Goal: Transaction & Acquisition: Book appointment/travel/reservation

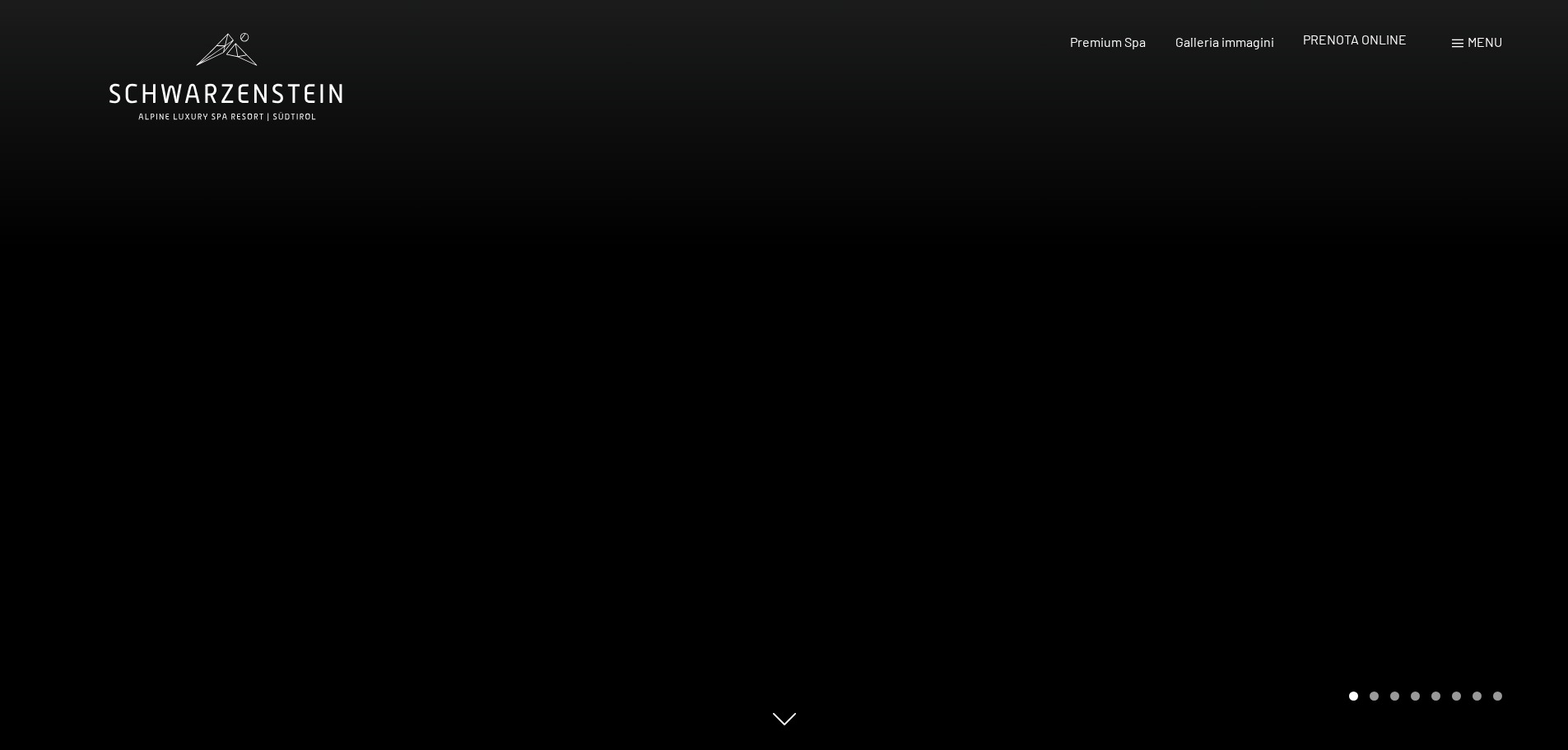
click at [1337, 46] on span "PRENOTA ONLINE" at bounding box center [1354, 39] width 103 height 16
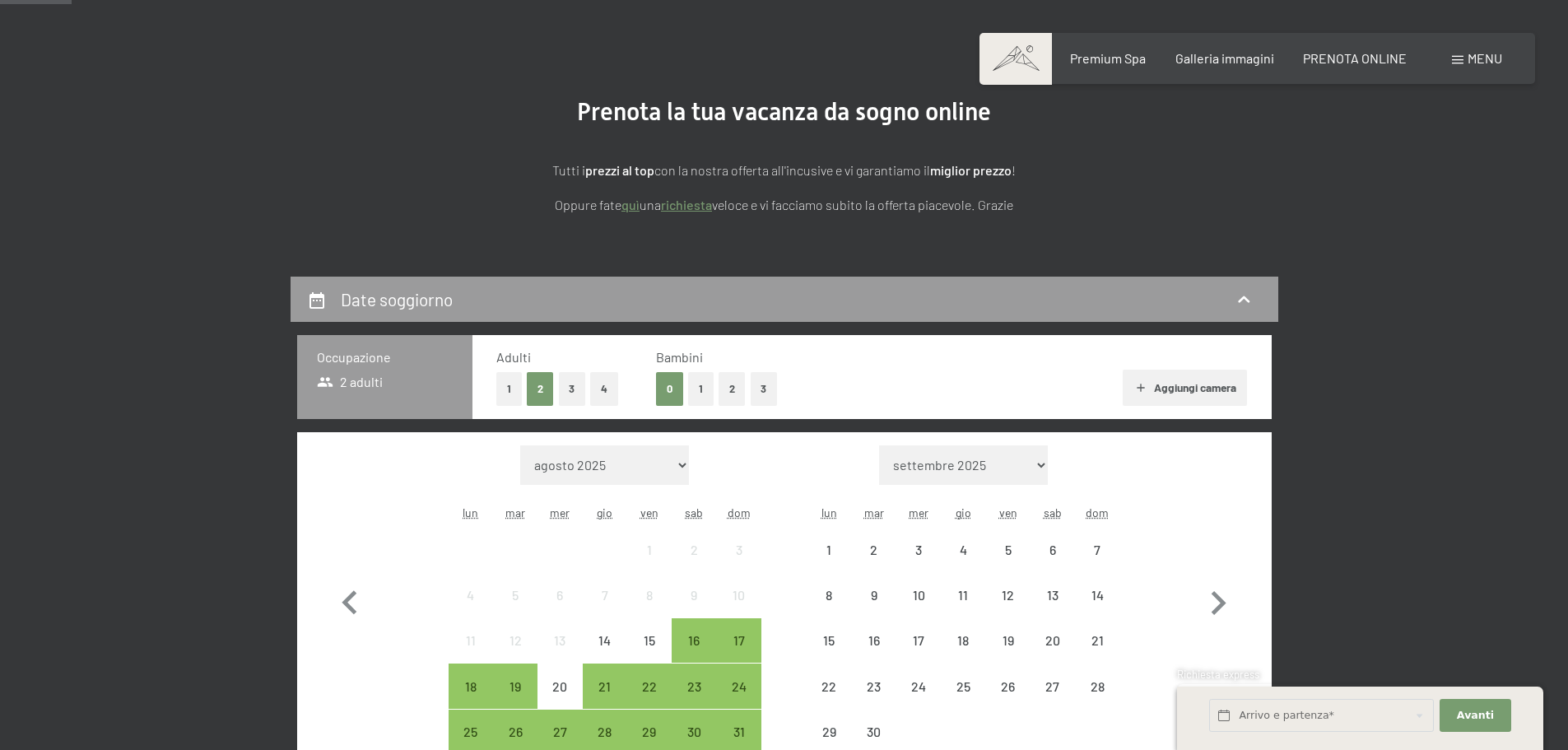
scroll to position [247, 0]
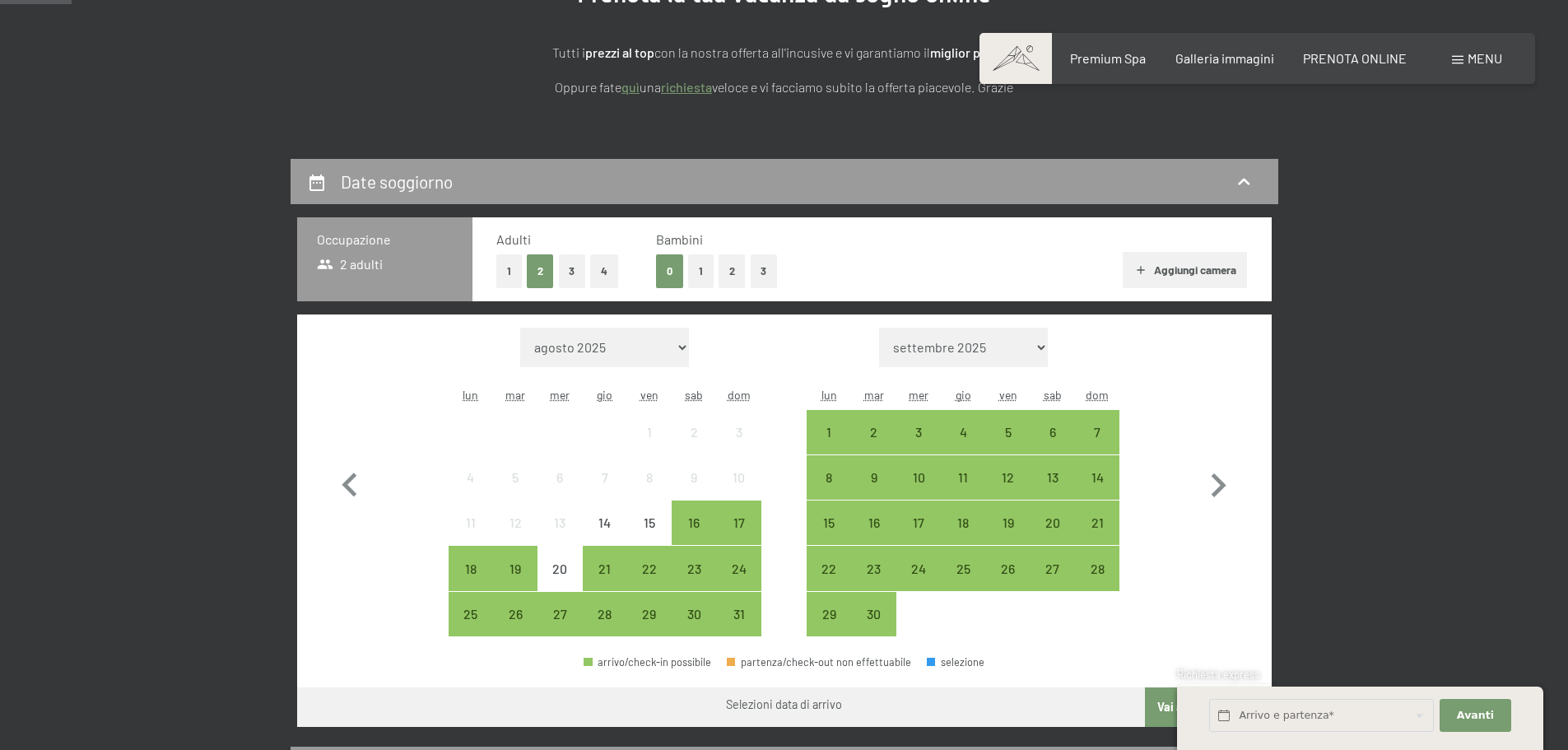
click at [1221, 264] on button "Aggiungi camera" at bounding box center [1184, 269] width 124 height 36
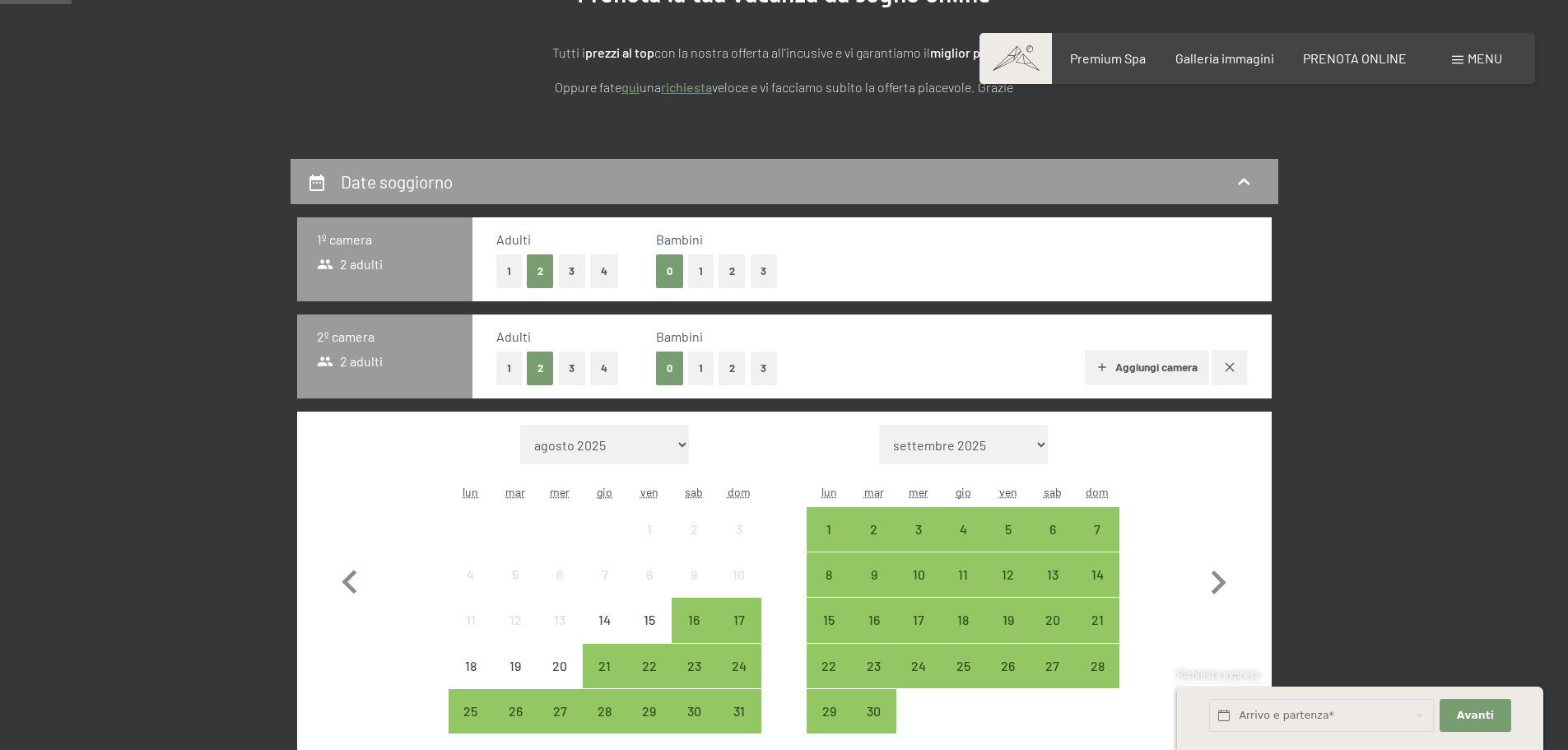
click at [1228, 356] on button "button" at bounding box center [1229, 368] width 35 height 35
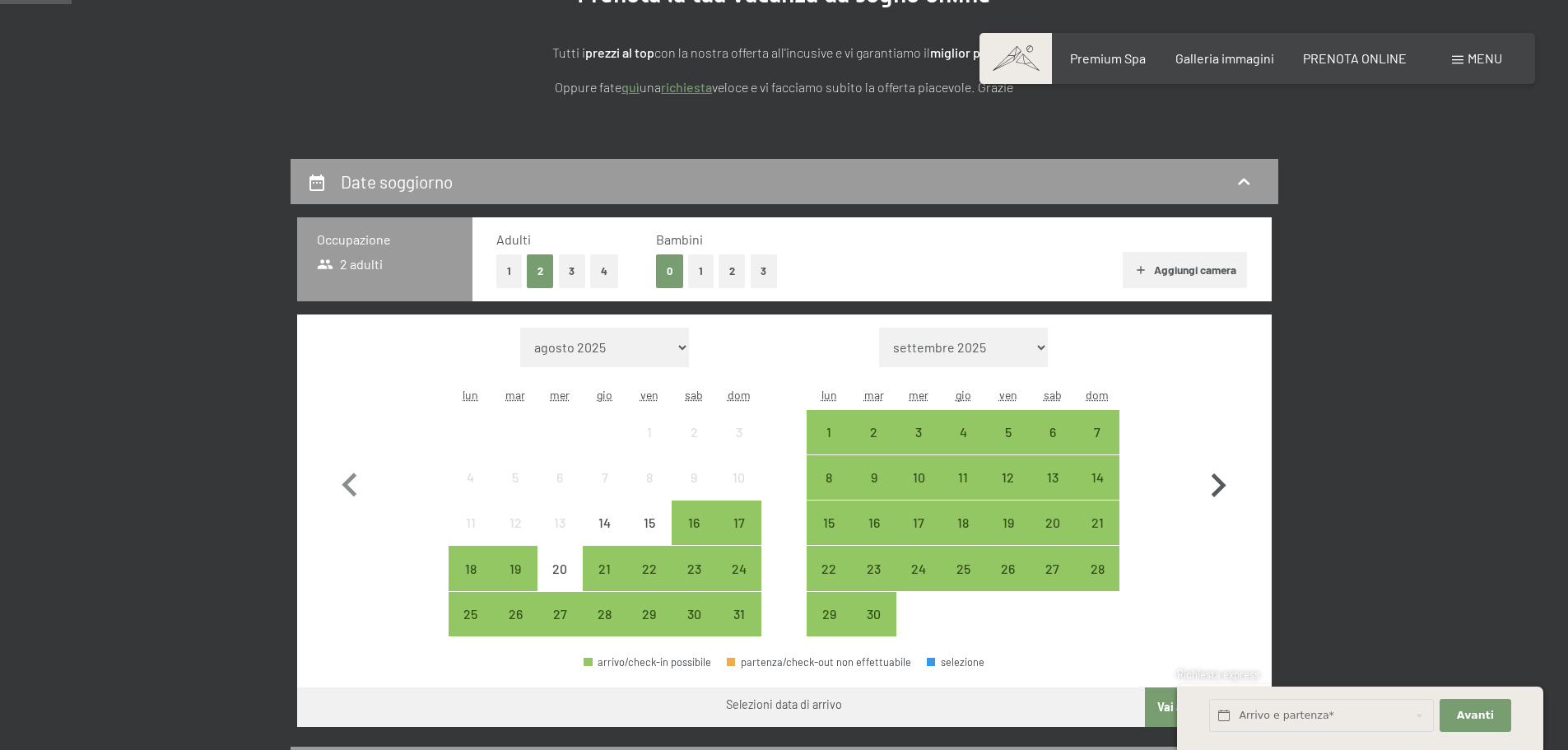
click at [1223, 485] on icon "button" at bounding box center [1219, 485] width 15 height 24
select select "2025-09-01"
select select "2025-10-01"
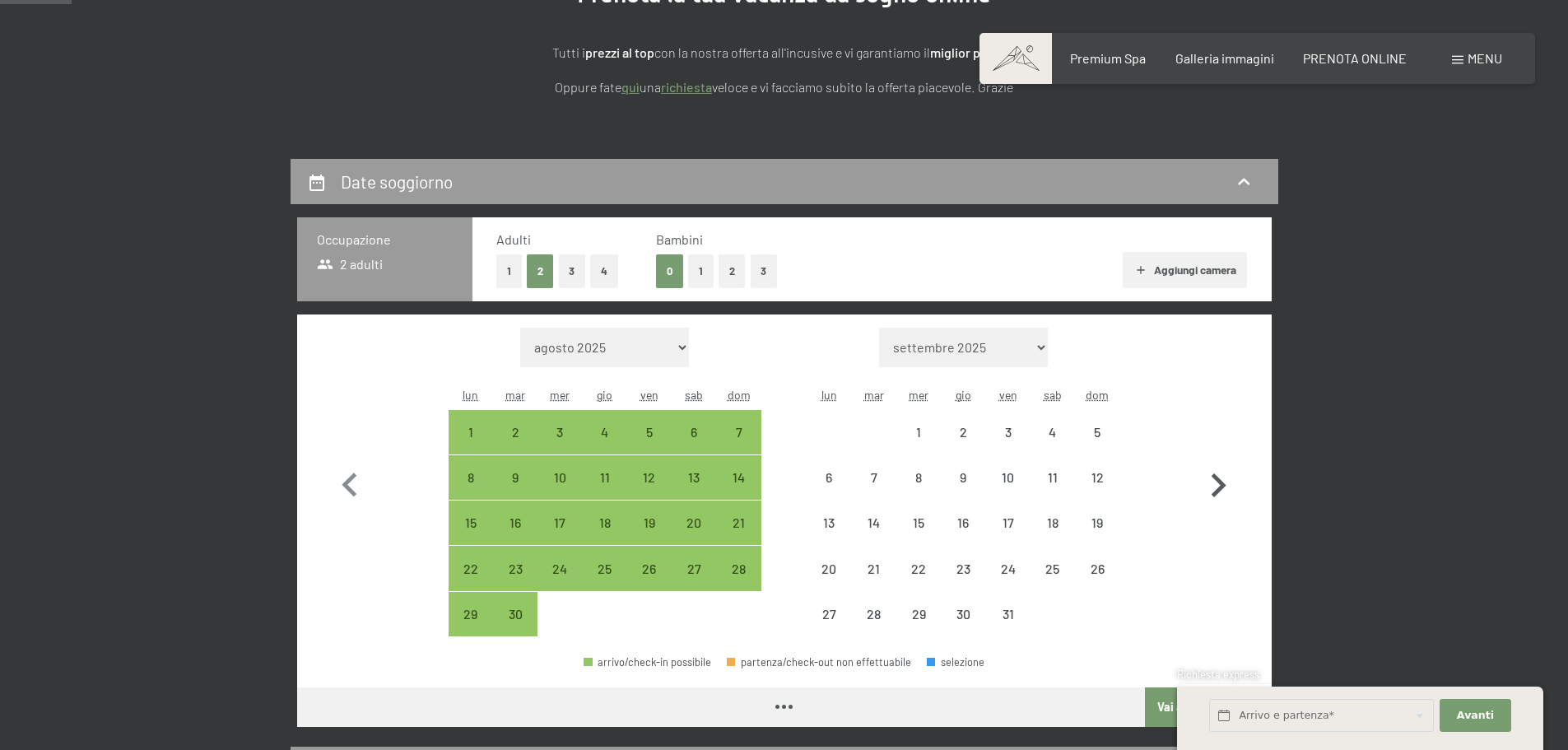
select select "2025-09-01"
select select "2025-10-01"
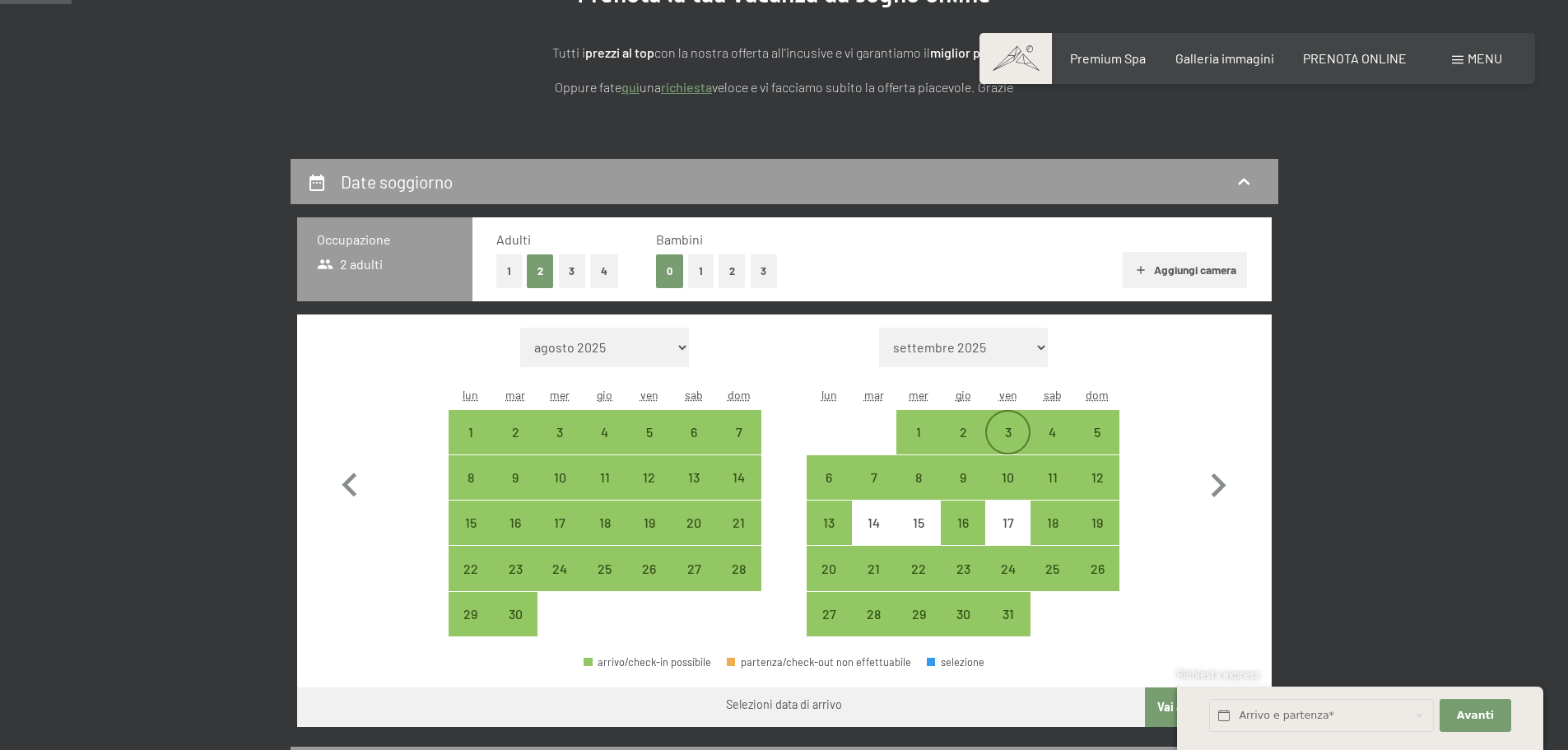
click at [1000, 430] on div "3" at bounding box center [1007, 446] width 41 height 41
select select "2025-09-01"
select select "2025-10-01"
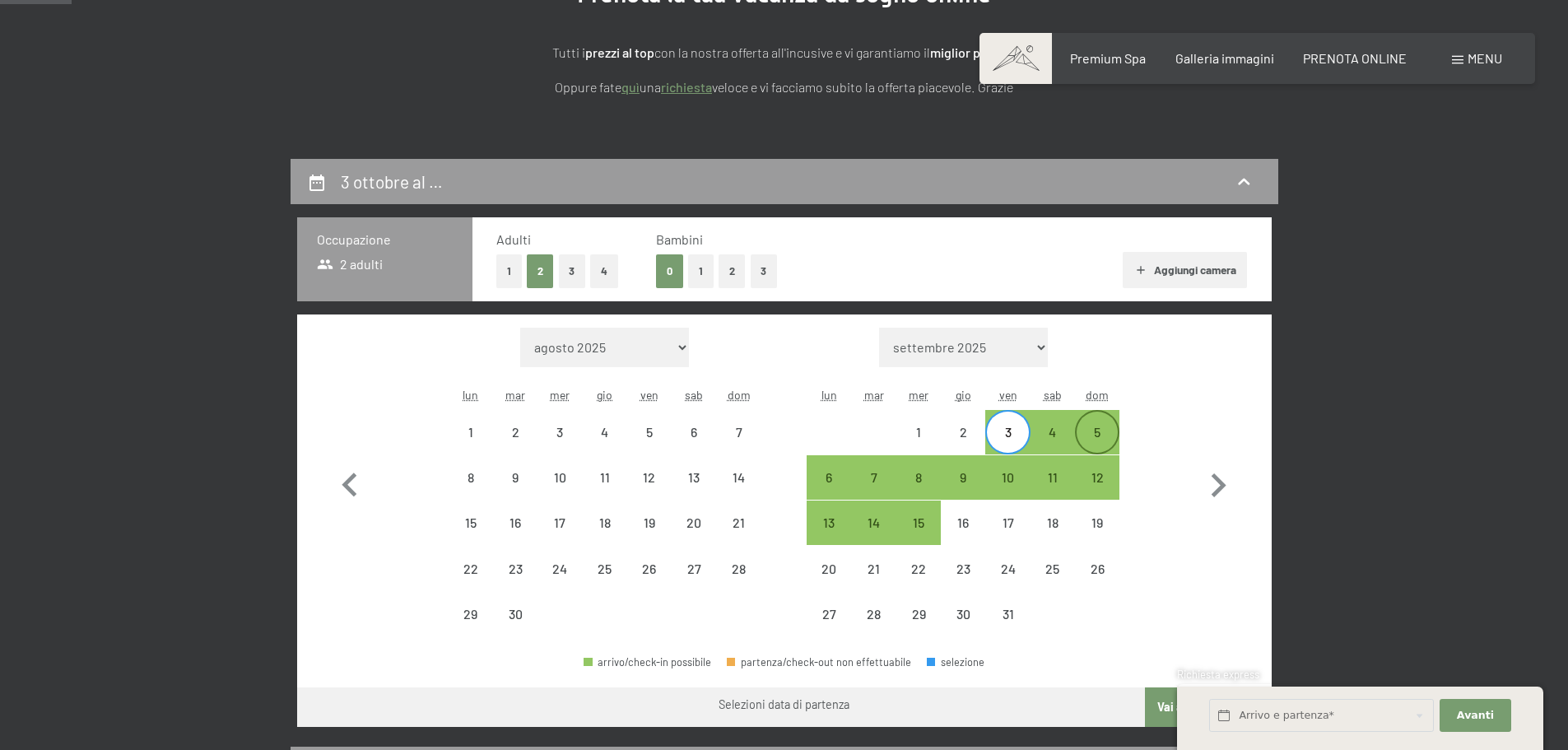
click at [1102, 436] on div "5" at bounding box center [1097, 446] width 41 height 41
select select "2025-09-01"
select select "2025-10-01"
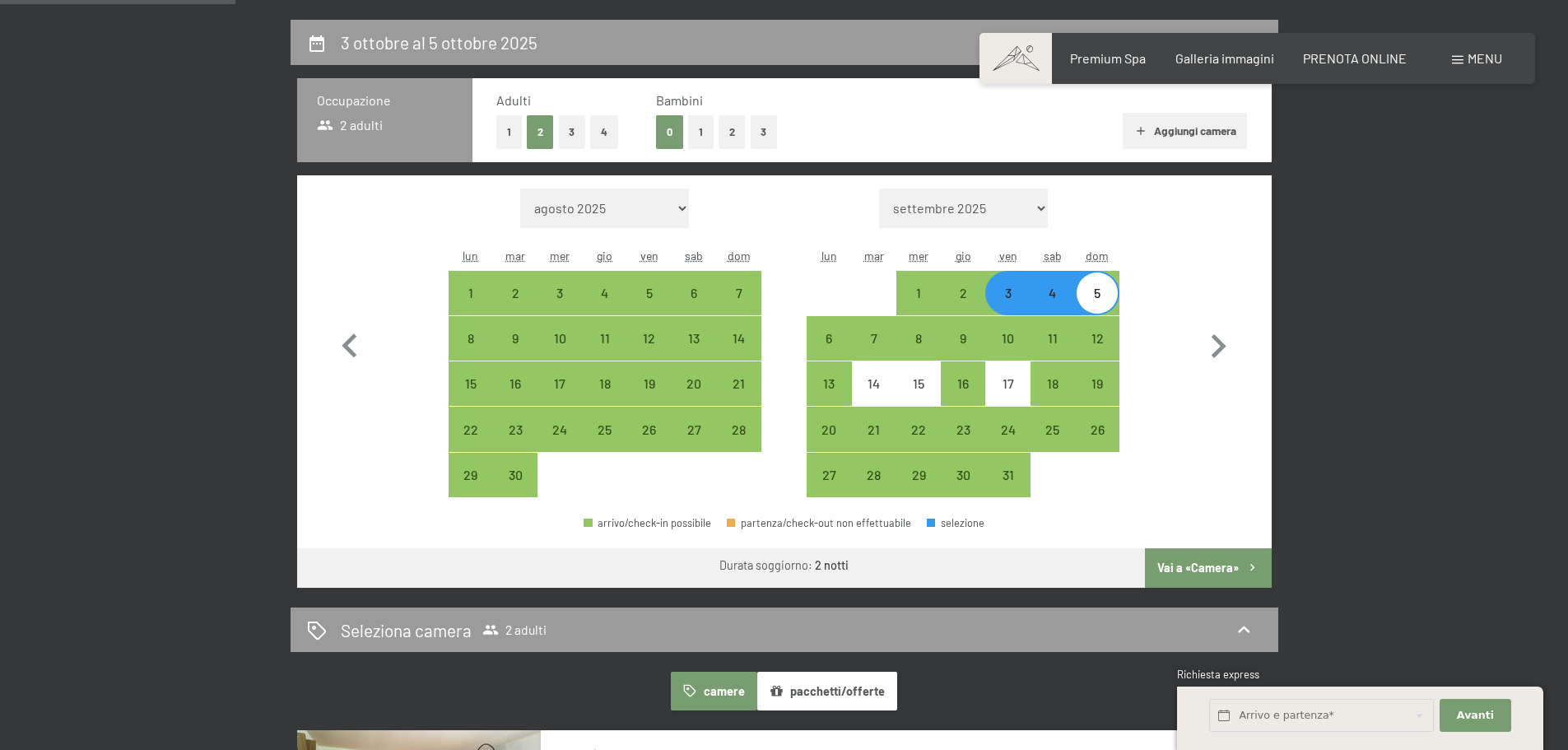
scroll to position [412, 0]
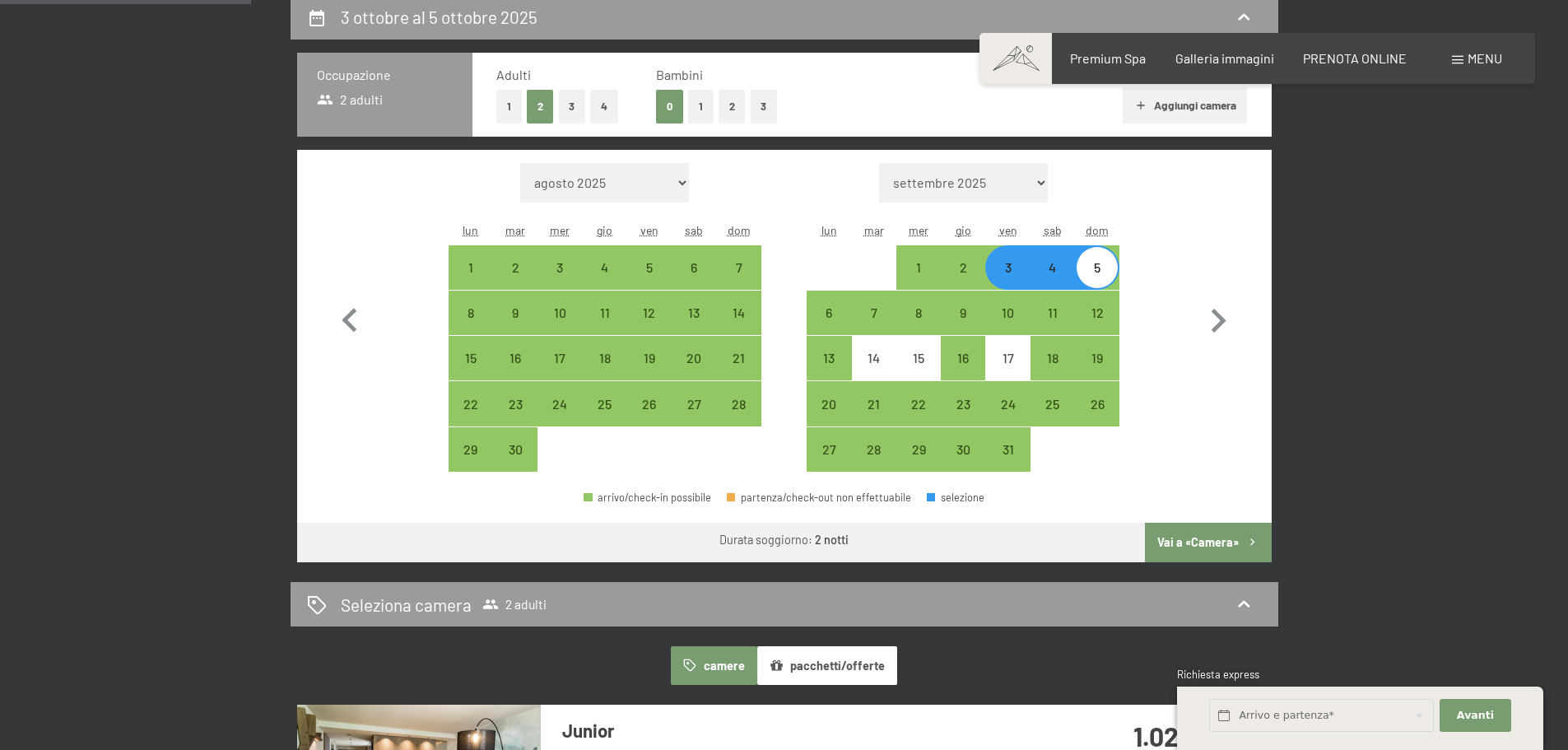
click at [1194, 542] on button "Vai a «Camera»" at bounding box center [1207, 542] width 126 height 39
select select "2025-09-01"
select select "2025-10-01"
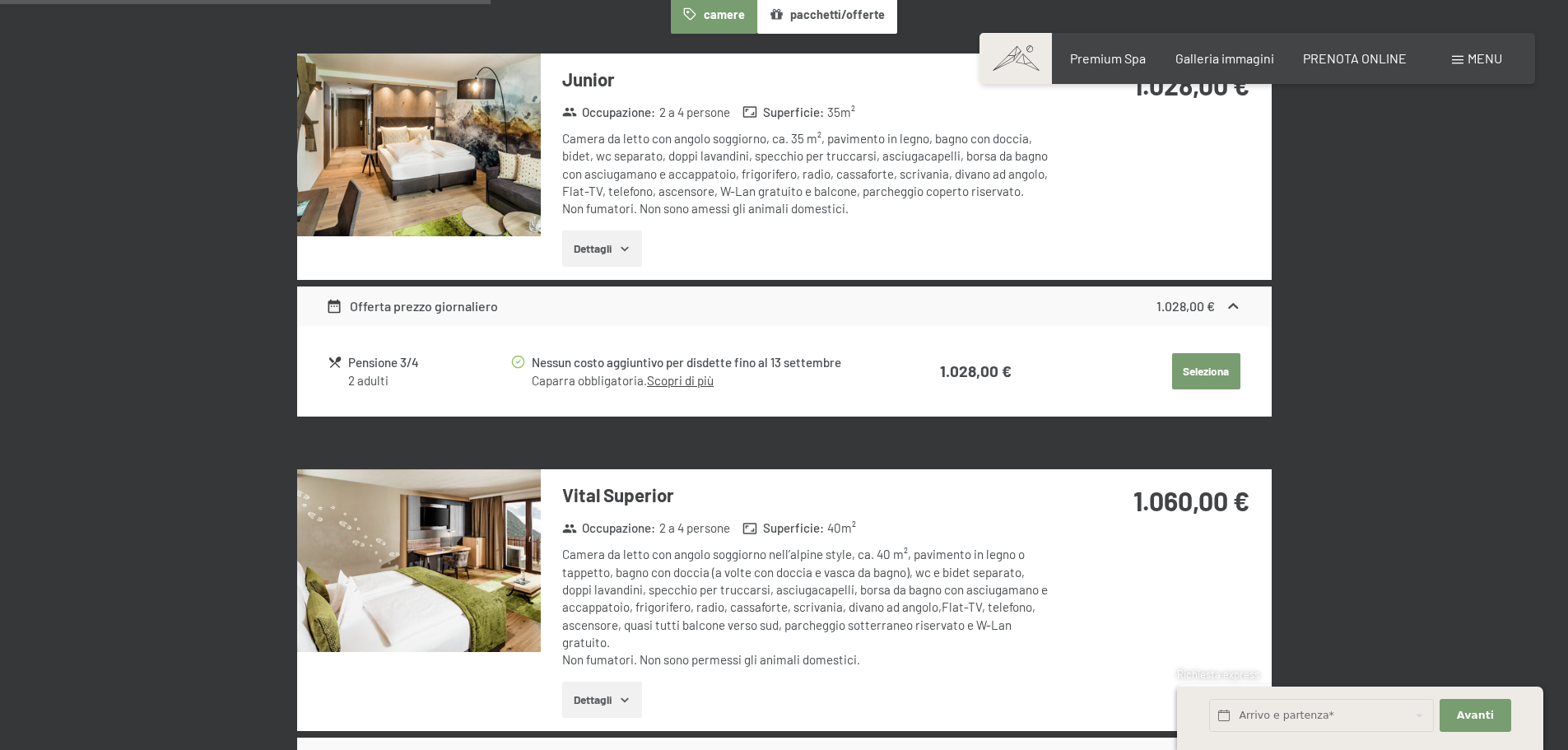
scroll to position [406, 0]
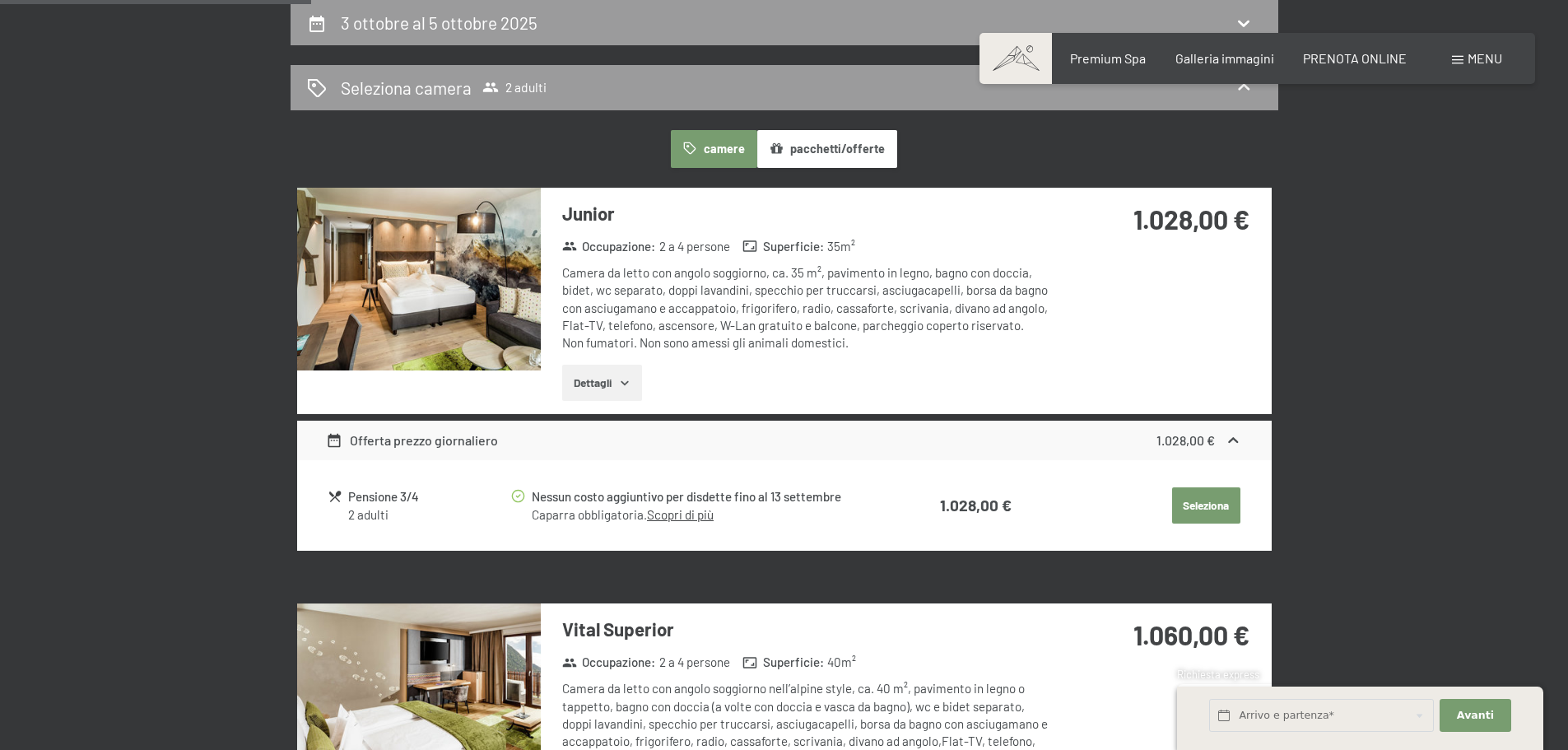
click at [620, 378] on icon "button" at bounding box center [625, 383] width 13 height 13
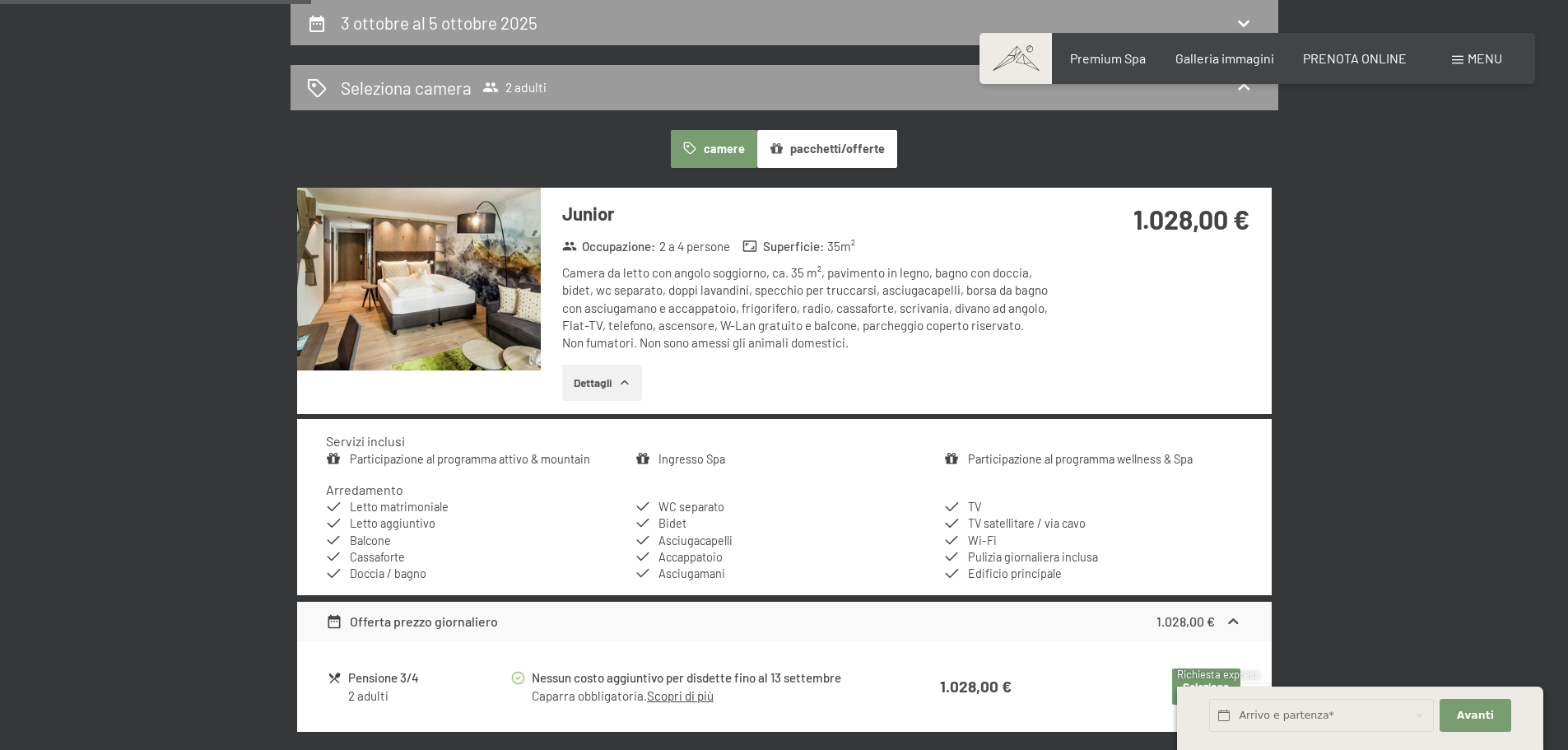
click at [620, 377] on icon "button" at bounding box center [625, 383] width 13 height 13
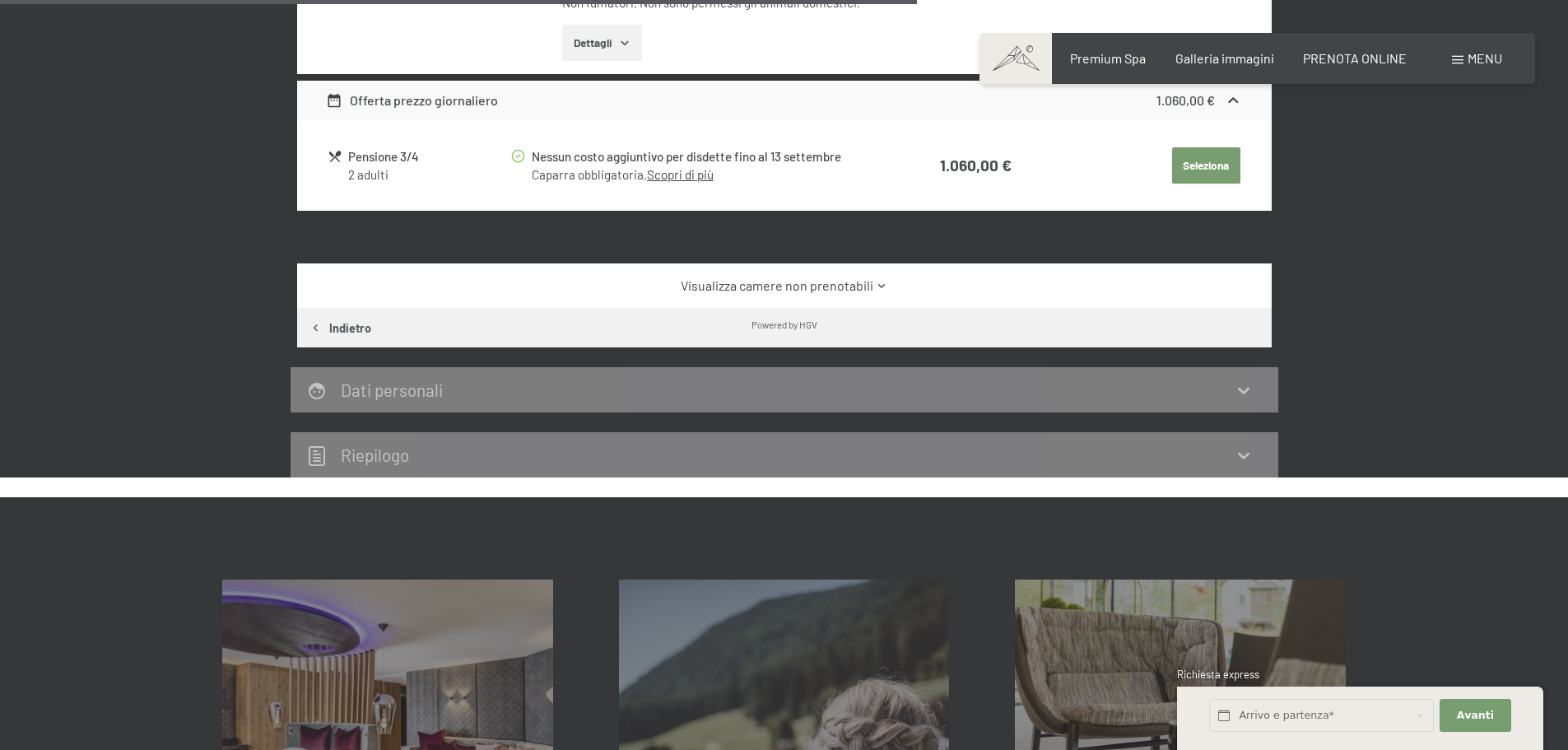
scroll to position [1230, 0]
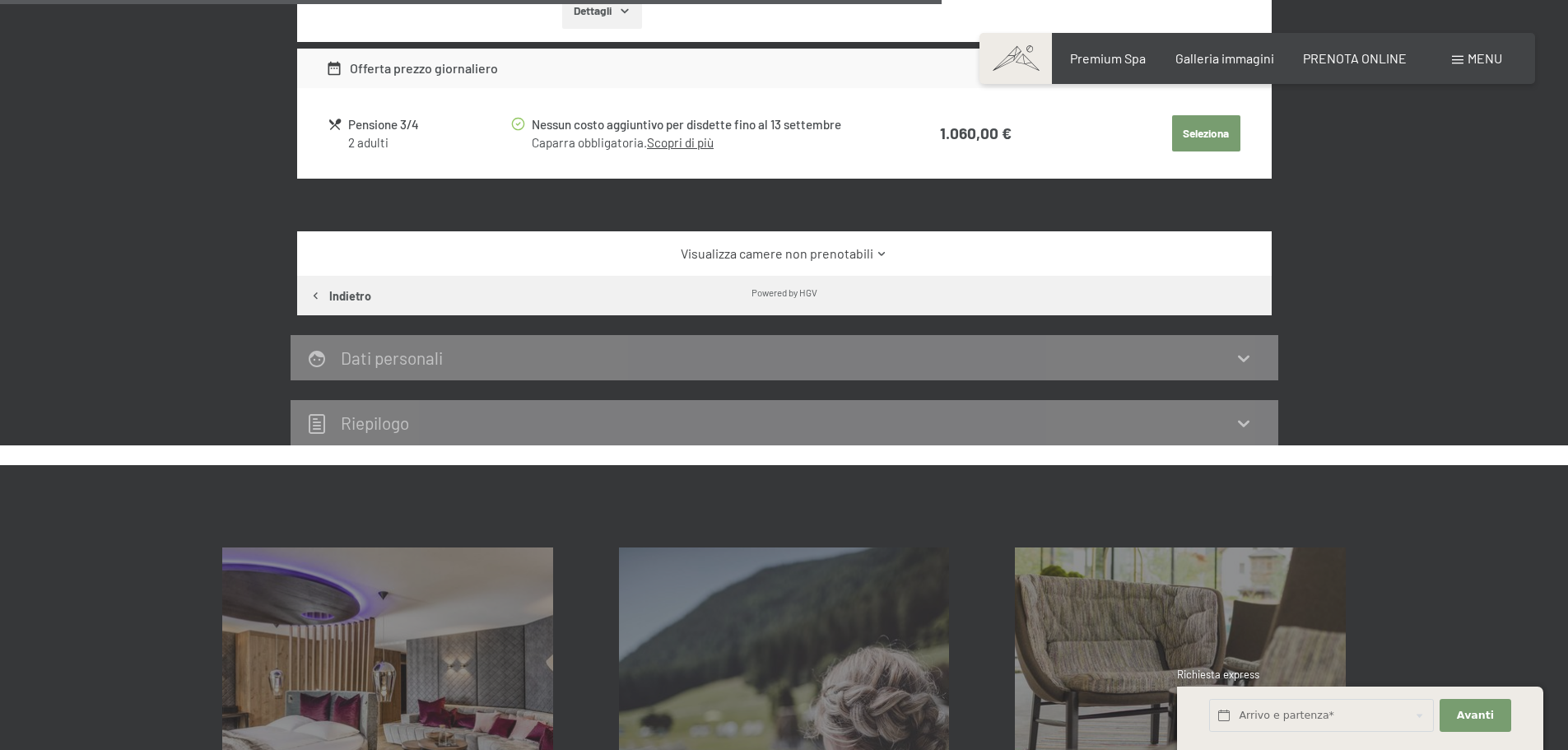
click at [667, 247] on link "Visualizza camere non prenotabili" at bounding box center [784, 252] width 916 height 18
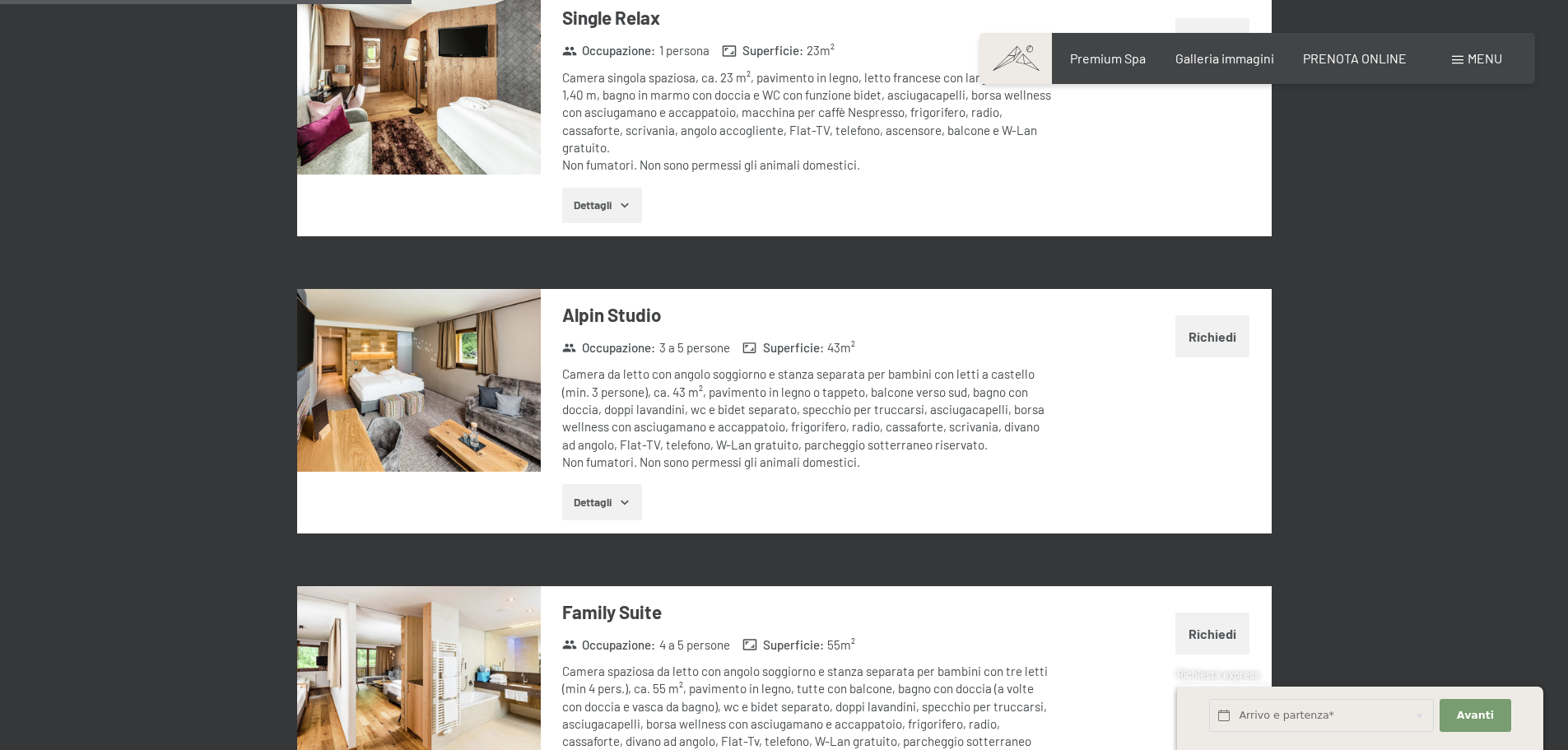
scroll to position [1889, 0]
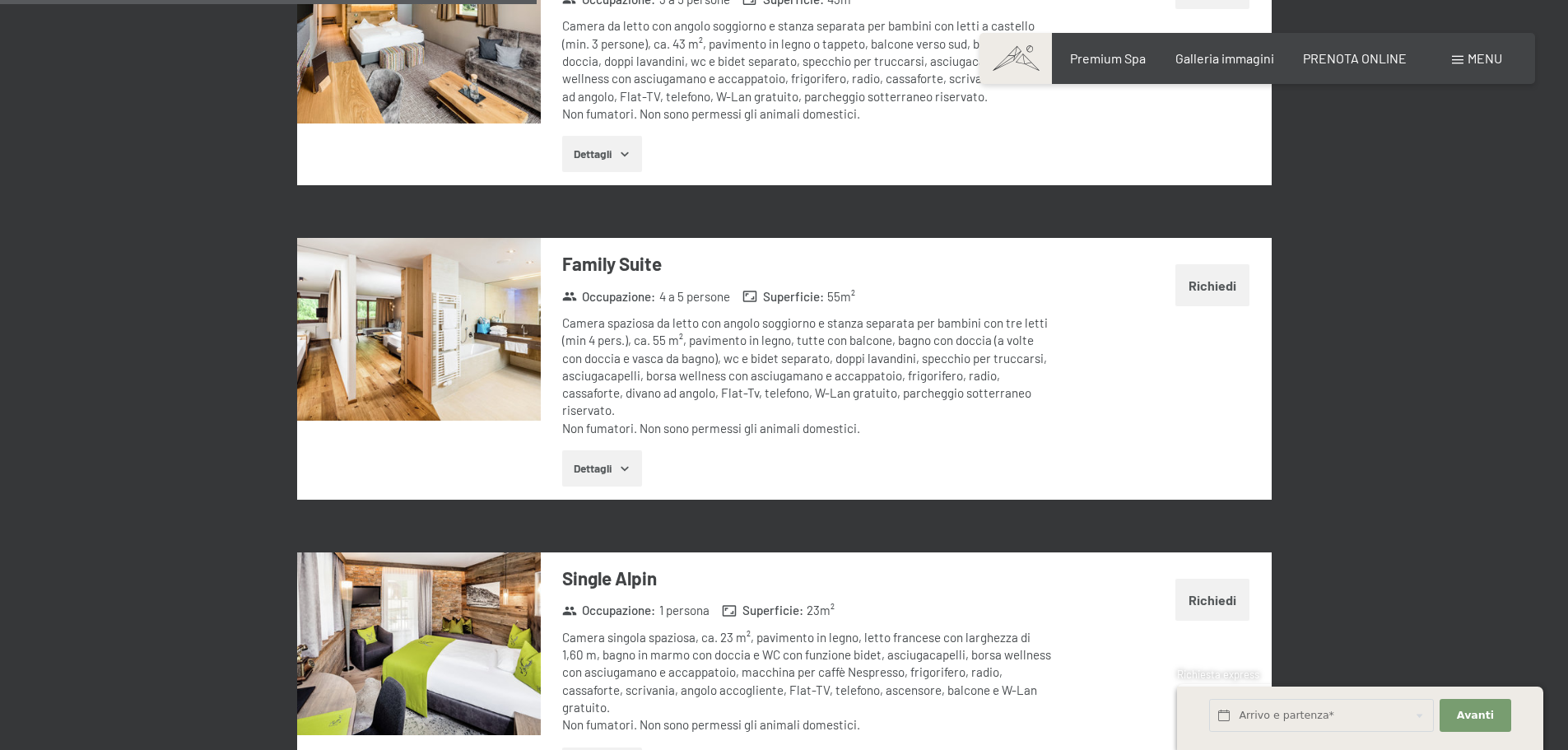
click at [627, 462] on icon "button" at bounding box center [625, 469] width 13 height 13
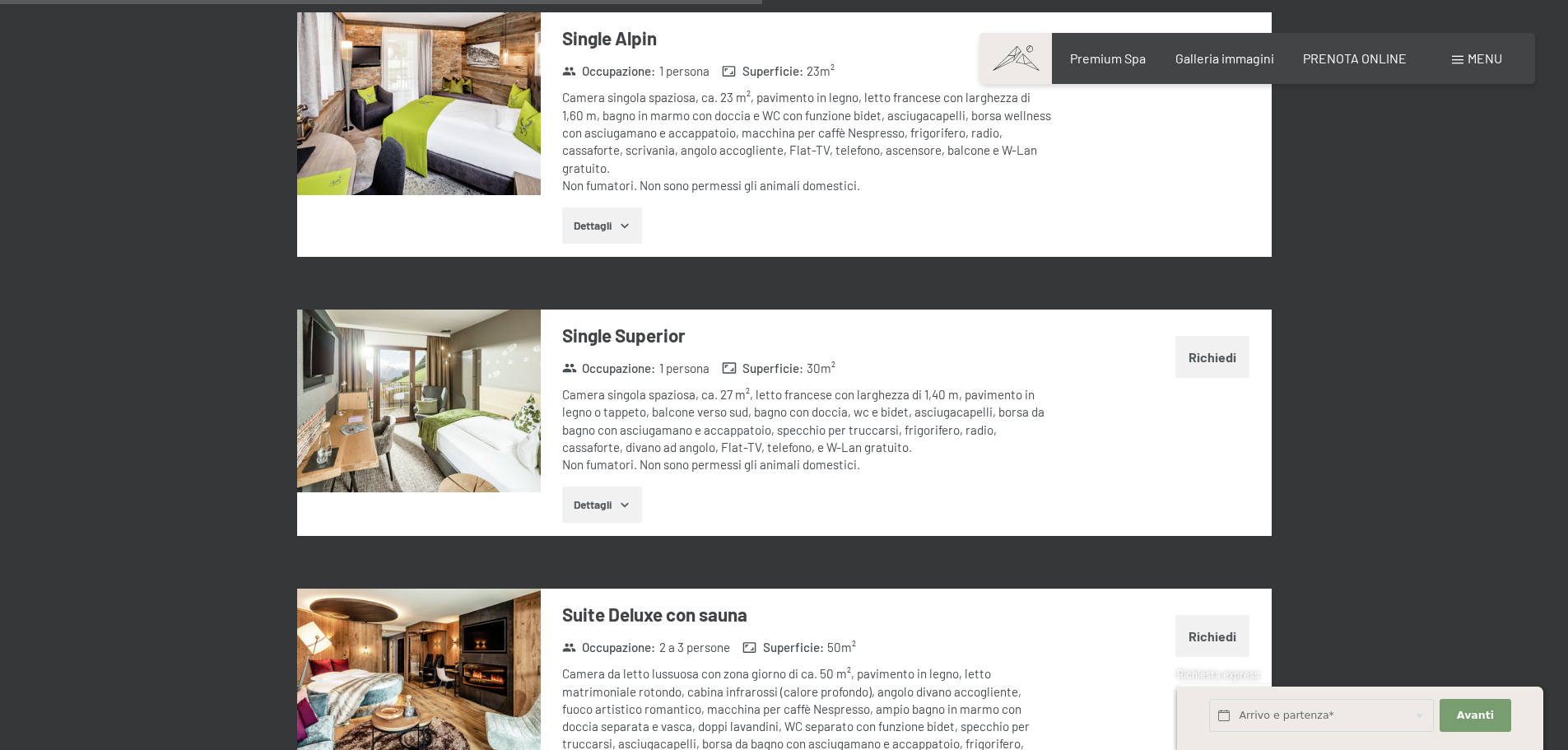
scroll to position [2794, 0]
